Goal: Information Seeking & Learning: Learn about a topic

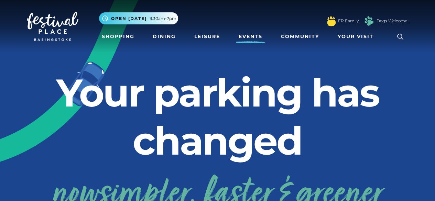
click at [252, 38] on link "Events" at bounding box center [250, 36] width 29 height 13
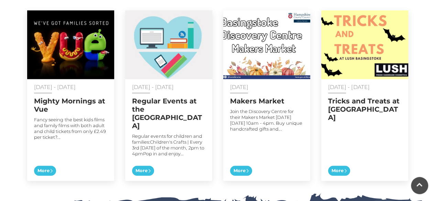
scroll to position [380, 0]
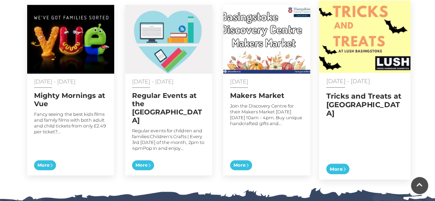
click at [344, 91] on h2 "Tricks and Treats at Lush" at bounding box center [364, 104] width 77 height 26
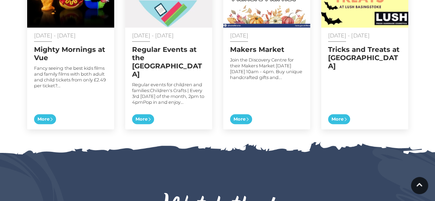
scroll to position [444, 0]
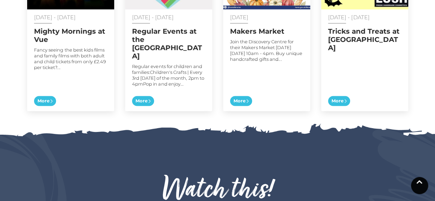
click at [417, 185] on link at bounding box center [418, 185] width 17 height 17
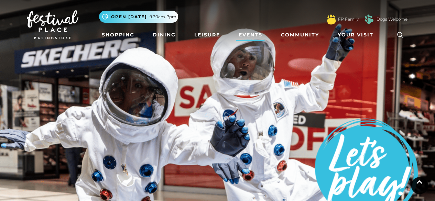
scroll to position [0, 0]
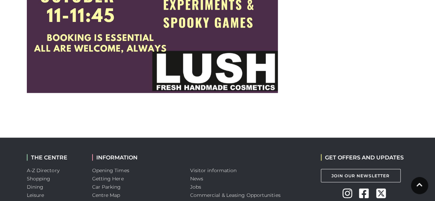
scroll to position [806, 0]
